Goal: Information Seeking & Learning: Learn about a topic

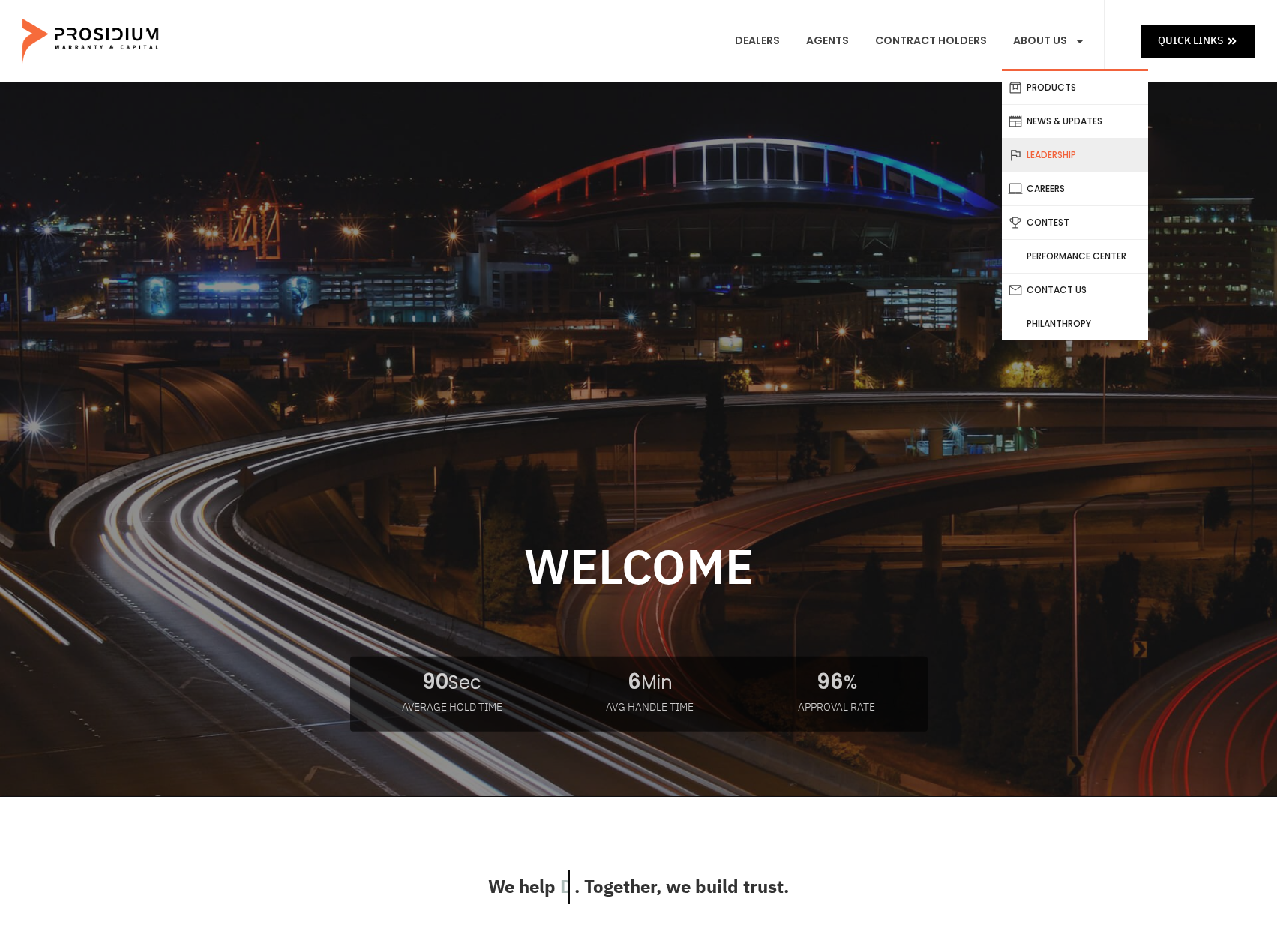
click at [1061, 161] on link "Leadership" at bounding box center [1075, 154] width 146 height 33
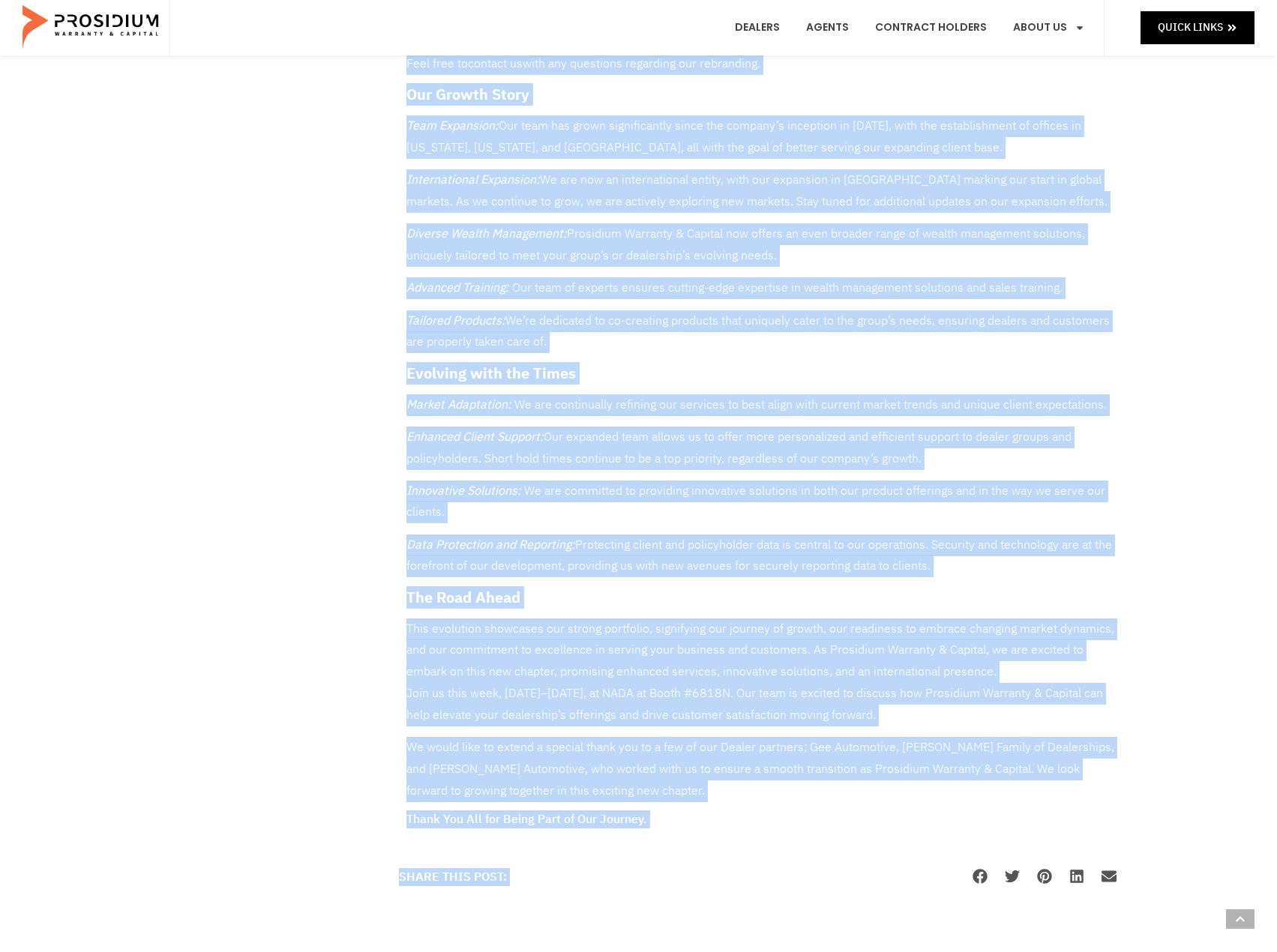
scroll to position [1412, 0]
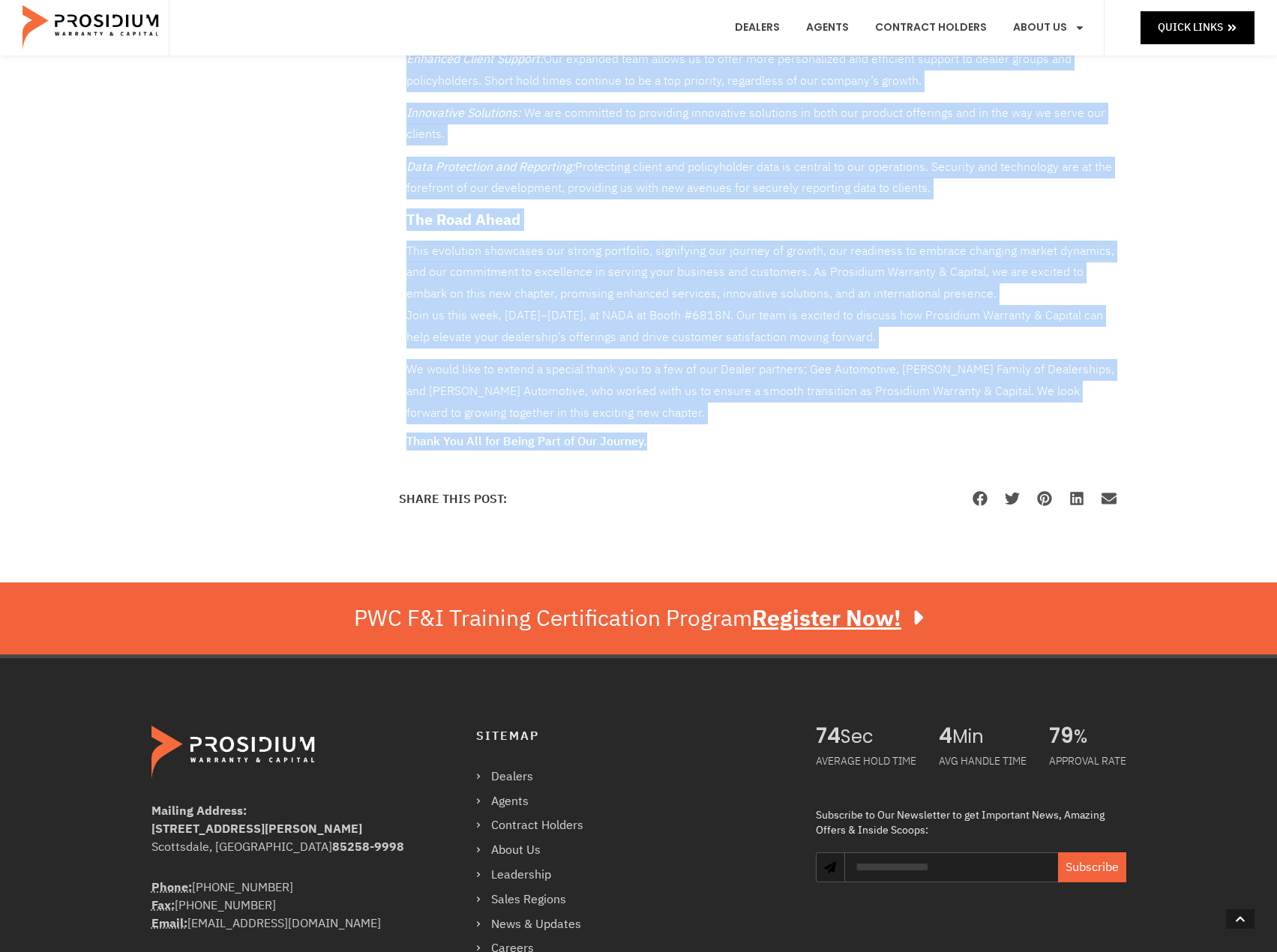
drag, startPoint x: 403, startPoint y: 206, endPoint x: 619, endPoint y: 392, distance: 285.0
copy div "Loremipsu Dolorsit & Ametcon: Adi Eli Sed do Eiusmodte Incididu Utla. Etdolore …"
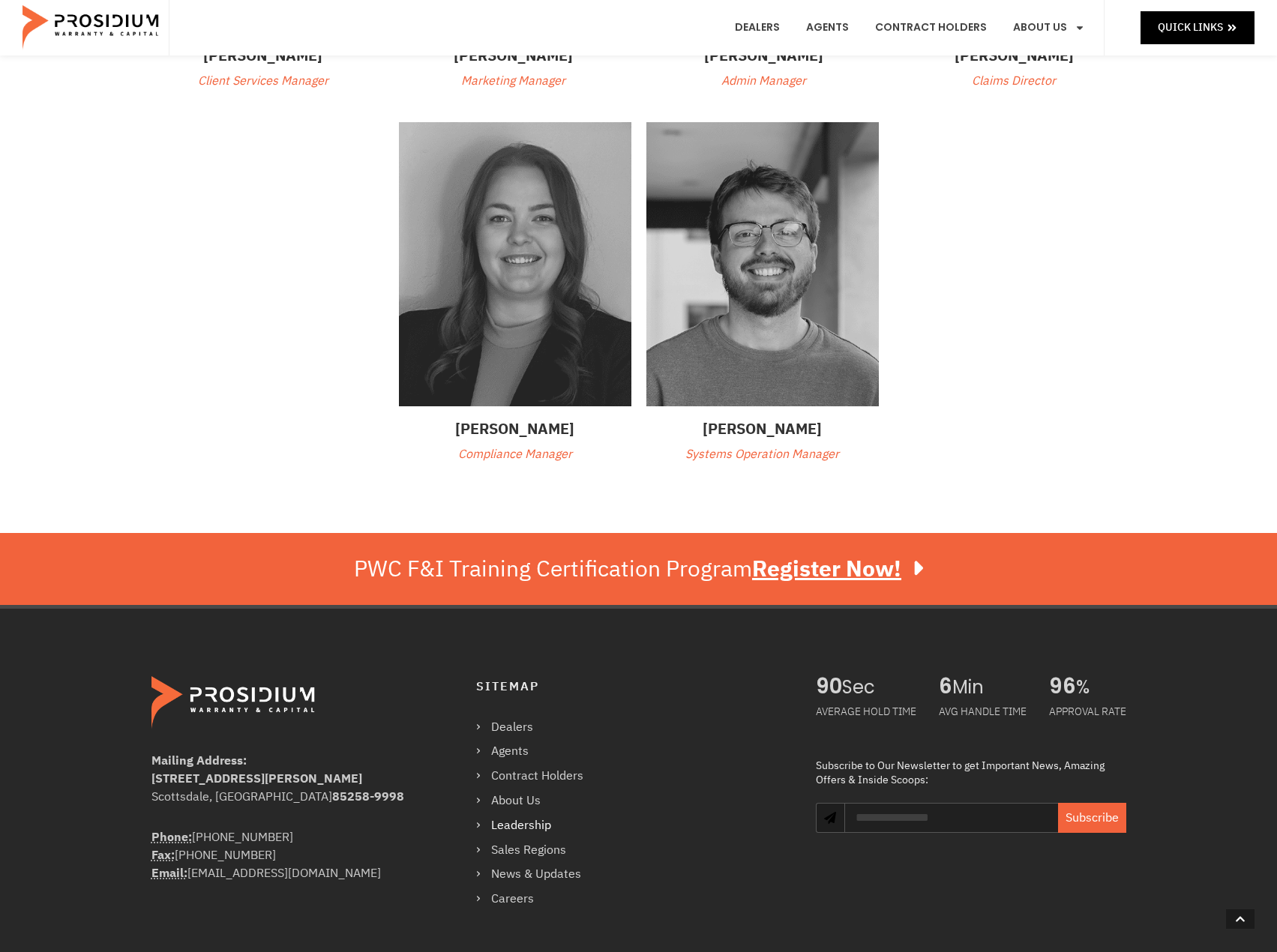
scroll to position [485, 0]
